Goal: Check status

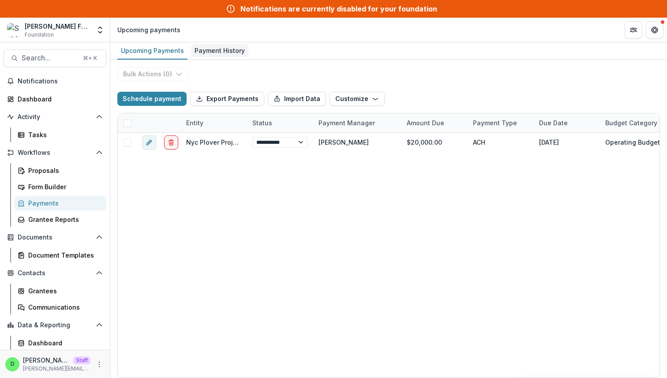
click at [214, 48] on div "Payment History" at bounding box center [219, 50] width 57 height 13
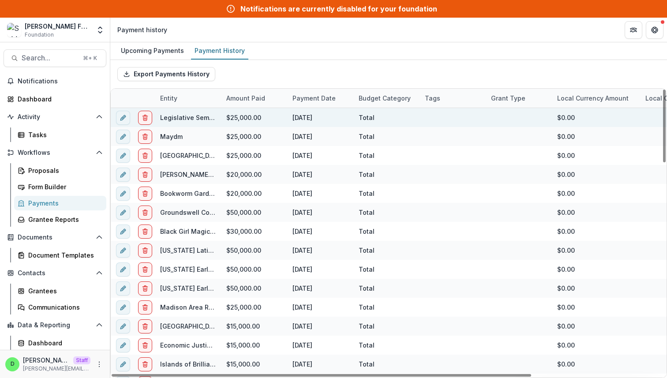
click at [170, 121] on div "Legislative Semester Inc." at bounding box center [188, 117] width 56 height 9
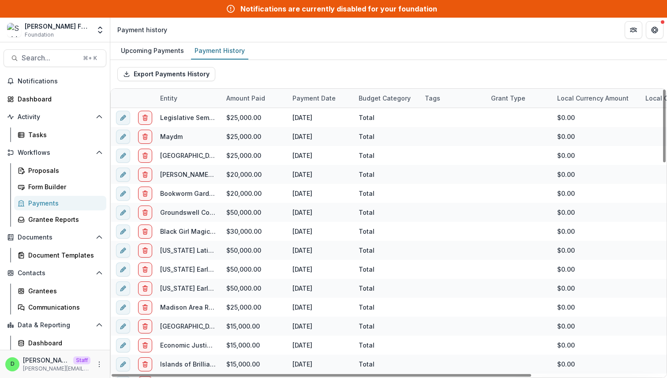
click at [171, 101] on div "Entity" at bounding box center [169, 97] width 28 height 9
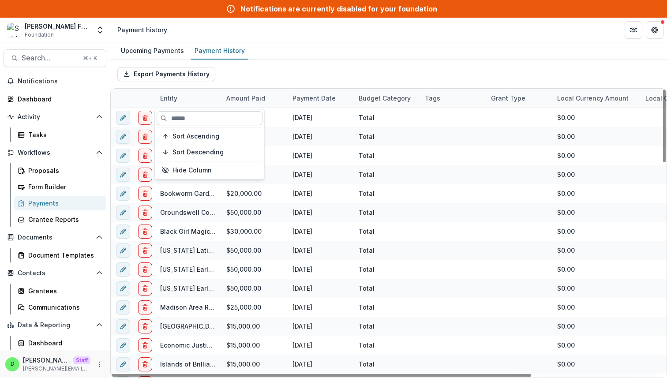
click at [188, 116] on input at bounding box center [210, 118] width 106 height 14
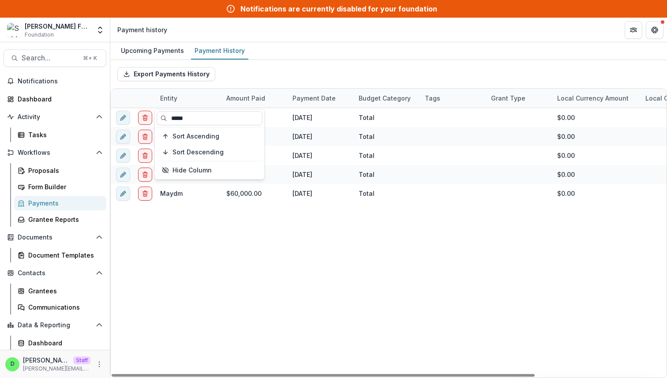
type input "*****"
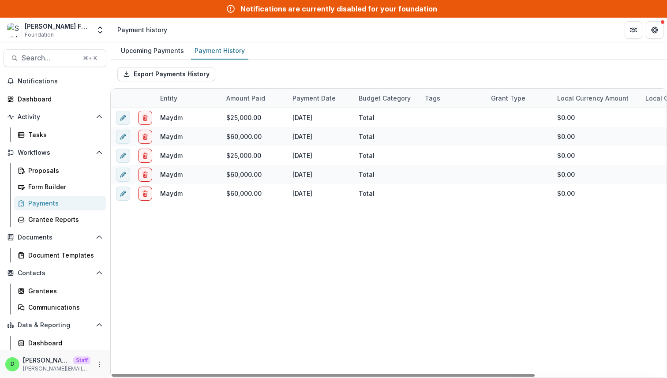
click at [239, 248] on div "Maydm $25,000.00 May 13, 2025 Total $0.00 Maydm $60,000.00 Dec 14, 2021 Total $…" at bounding box center [475, 242] width 728 height 269
